Goal: Task Accomplishment & Management: Manage account settings

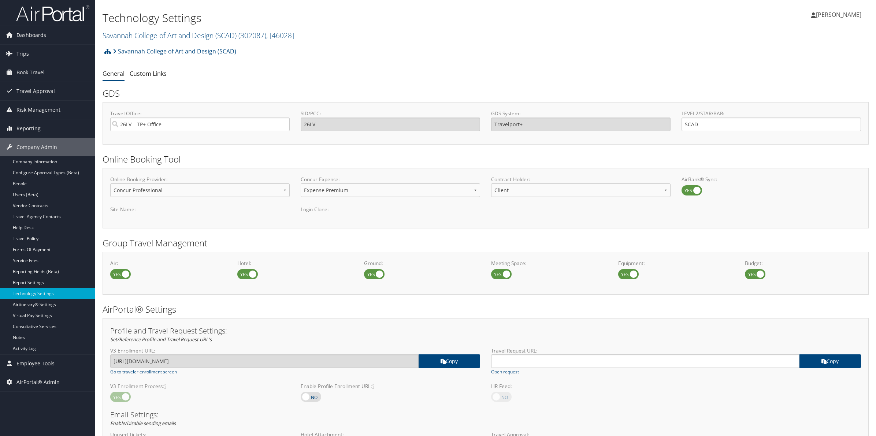
select select "4"
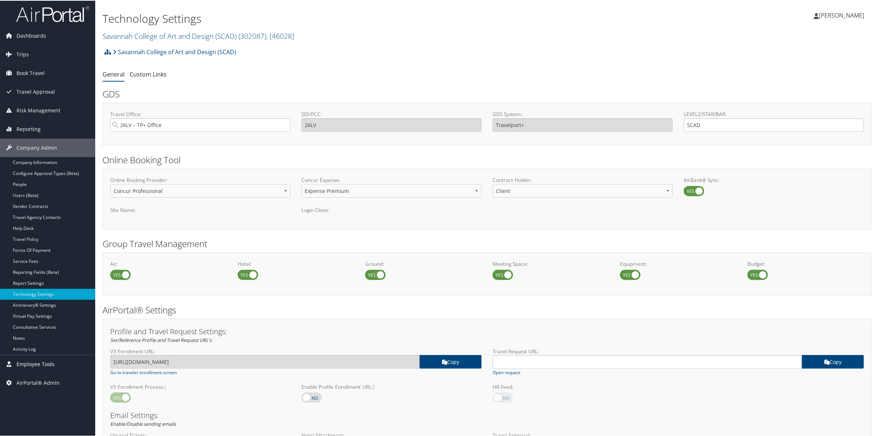
click at [35, 364] on span "Employee Tools" at bounding box center [35, 363] width 38 height 18
click at [37, 387] on link "Agent Lookup" at bounding box center [47, 389] width 95 height 11
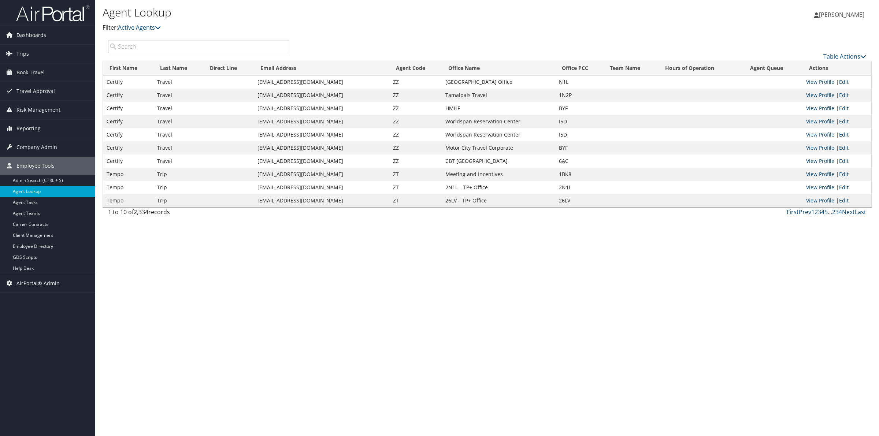
click at [137, 51] on input "search" at bounding box center [198, 46] width 181 height 13
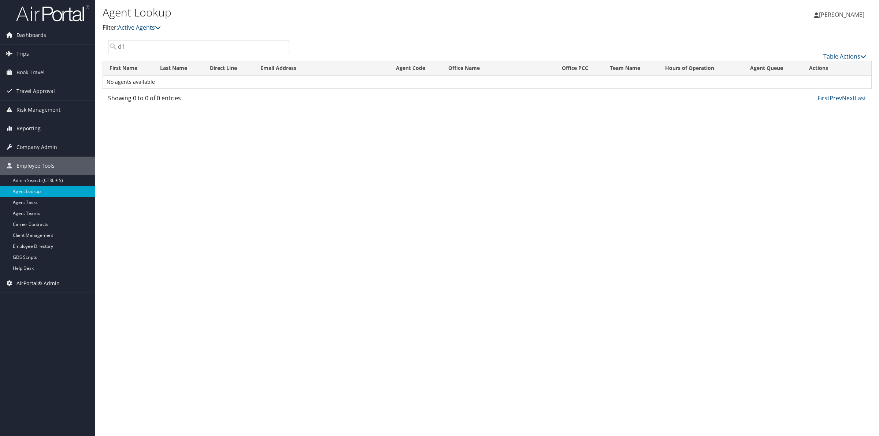
type input "d1"
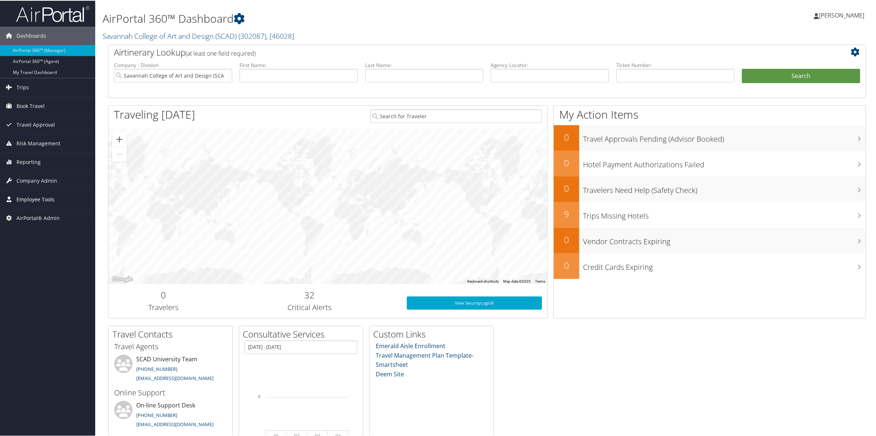
click at [50, 201] on span "Employee Tools" at bounding box center [35, 199] width 38 height 18
click at [36, 160] on span "Reporting" at bounding box center [28, 161] width 24 height 18
click at [43, 216] on span "Company Admin" at bounding box center [36, 213] width 41 height 18
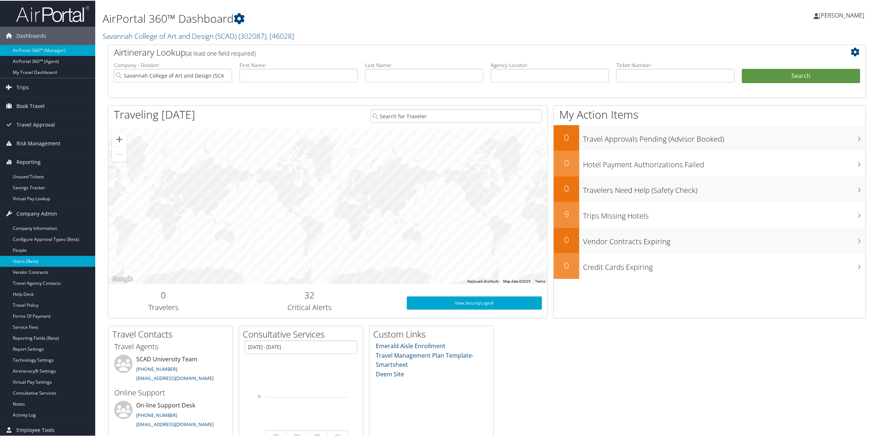
click at [25, 264] on link "Users (Beta)" at bounding box center [47, 260] width 95 height 11
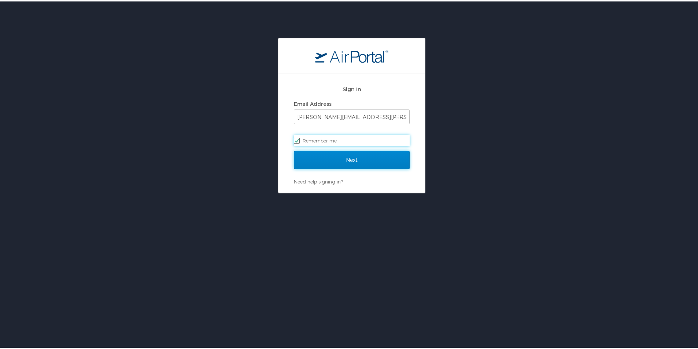
click at [326, 163] on input "Next" at bounding box center [352, 158] width 116 height 18
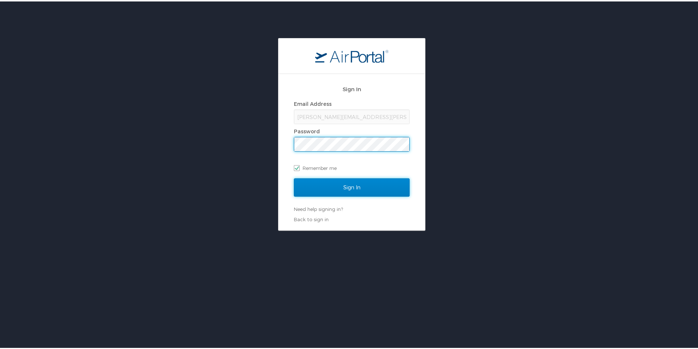
click at [341, 186] on input "Sign In" at bounding box center [352, 186] width 116 height 18
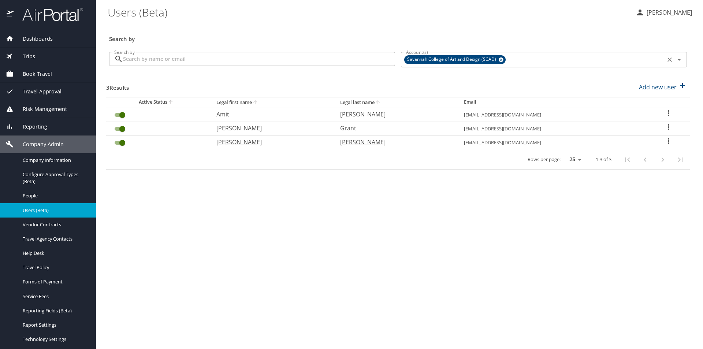
click at [501, 60] on icon at bounding box center [501, 59] width 5 height 5
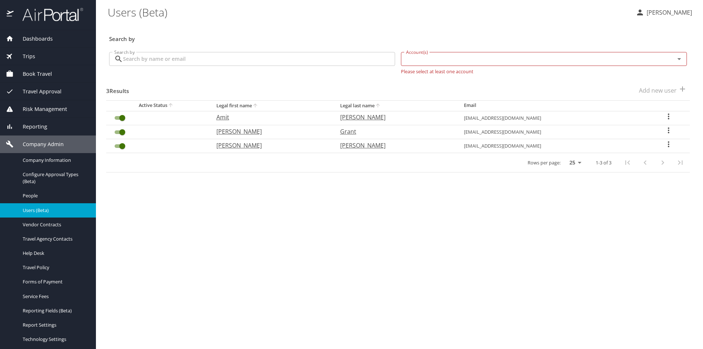
click at [475, 62] on input "Account(s)" at bounding box center [533, 59] width 260 height 10
type input "southern po"
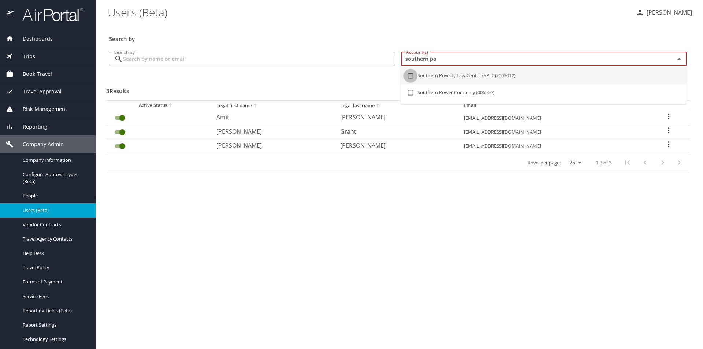
click at [413, 77] on input "checkbox" at bounding box center [411, 76] width 14 height 14
checkbox input "true"
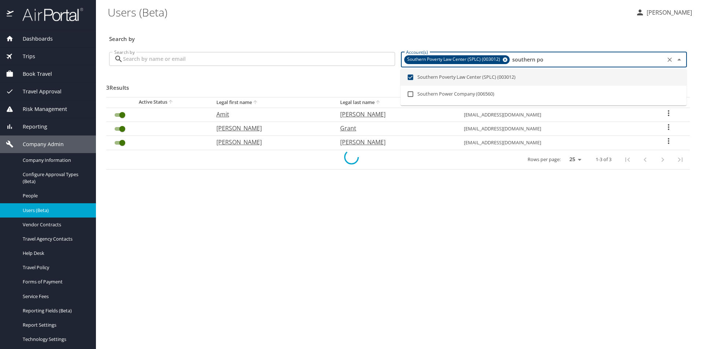
checkbox input "false"
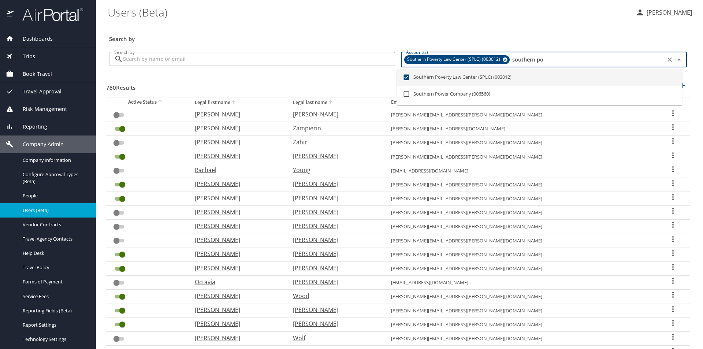
type input "southern po"
click at [457, 22] on \(Beta\) "Users (Beta)" at bounding box center [369, 12] width 522 height 23
